Goal: Find specific page/section: Find specific page/section

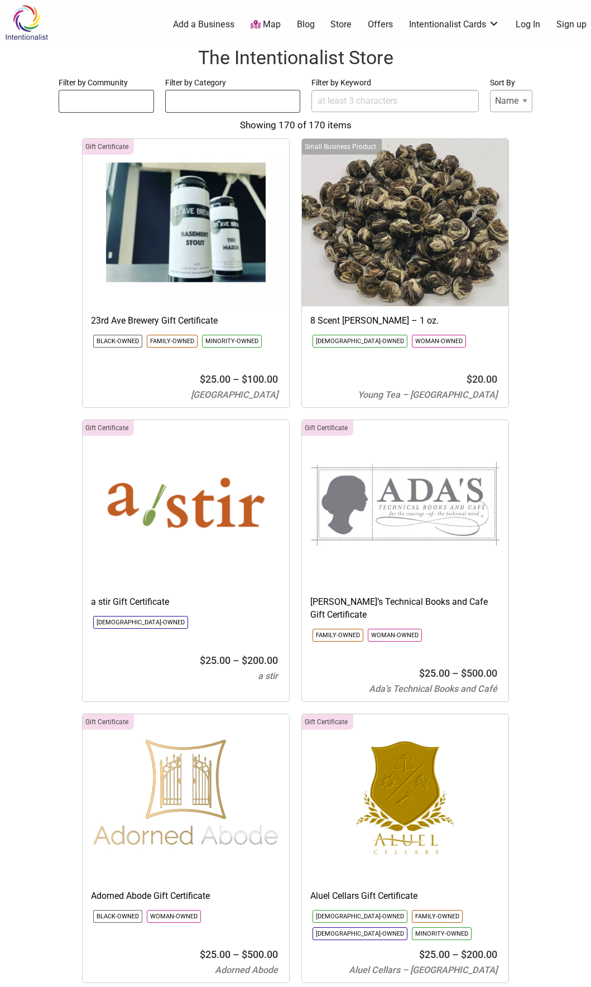
select select
click at [378, 100] on input "Filter by Keyword" at bounding box center [394, 101] width 167 height 22
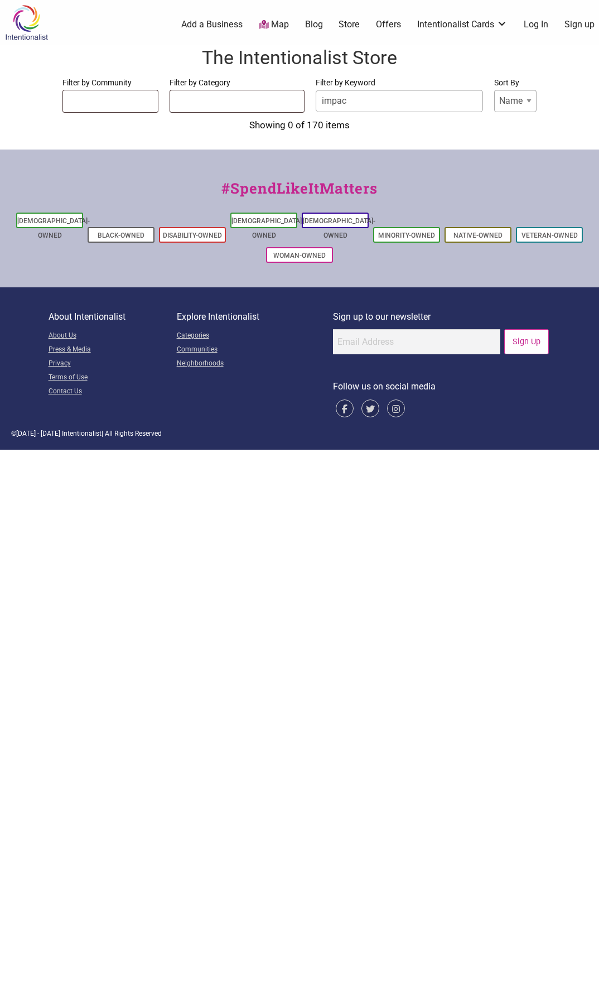
type input "impact"
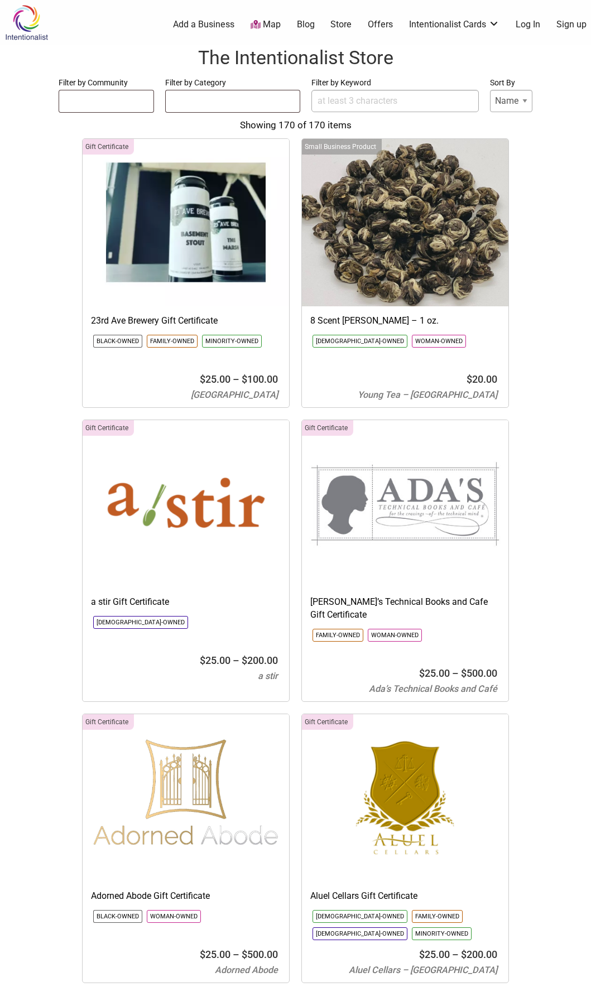
click at [395, 98] on input "Filter by Keyword" at bounding box center [394, 101] width 167 height 22
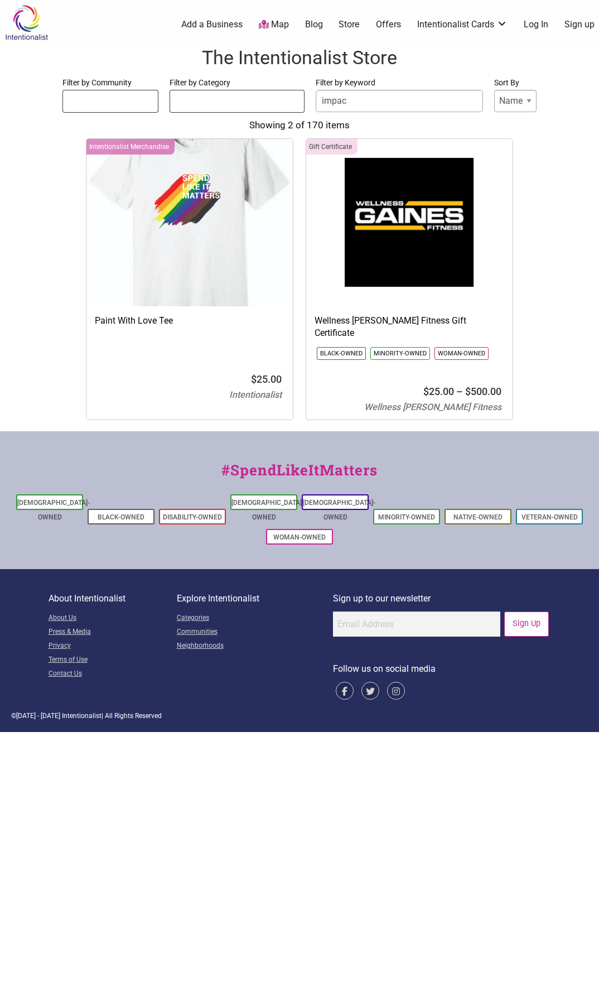
type input "impact"
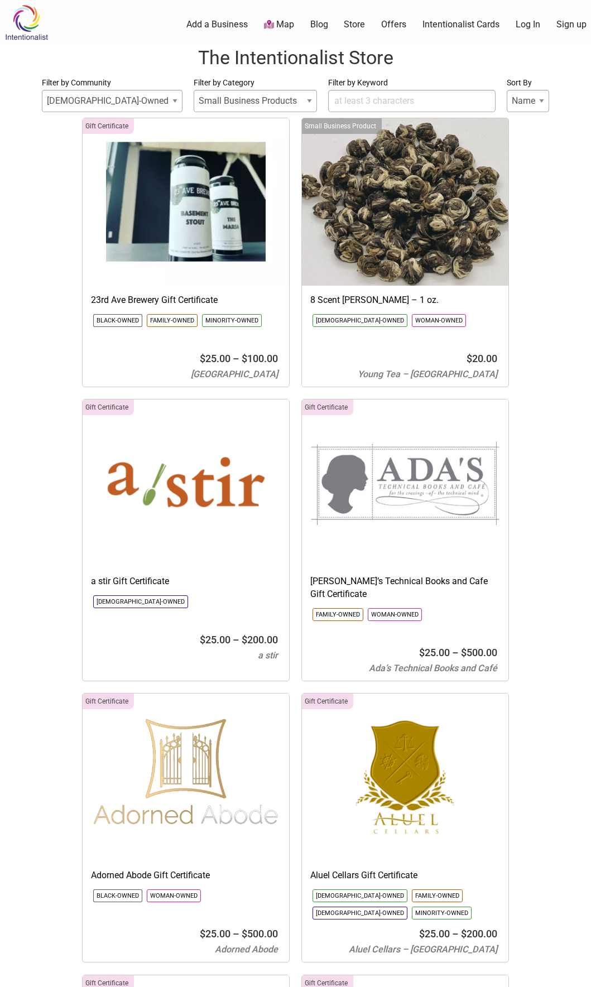
click at [387, 101] on input "Filter by Keyword" at bounding box center [411, 101] width 167 height 22
select select
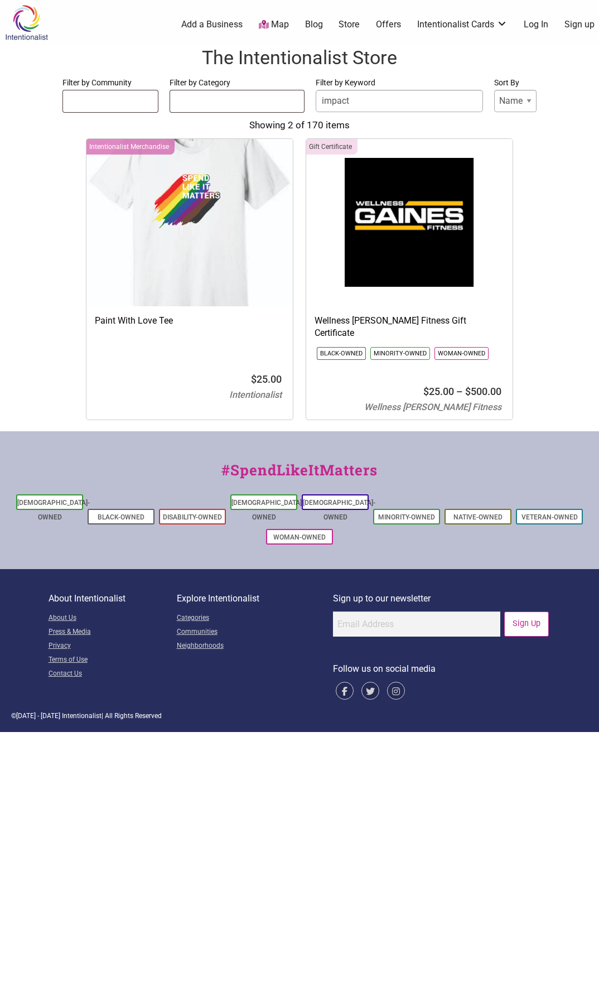
type input "impact"
